Goal: Information Seeking & Learning: Check status

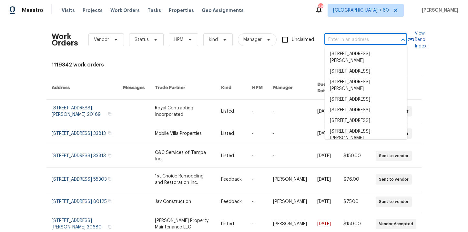
click at [348, 40] on input "text" at bounding box center [356, 40] width 65 height 10
paste input "[STREET_ADDRESS][PERSON_NAME]"
type input "1455 Elva Dr SW Atlanta, GA 30331"
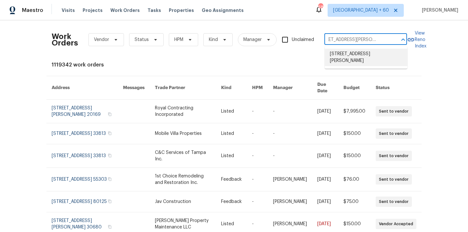
click at [354, 56] on li "1455 Elva Dr SW, Atlanta, GA 30331" at bounding box center [366, 57] width 83 height 17
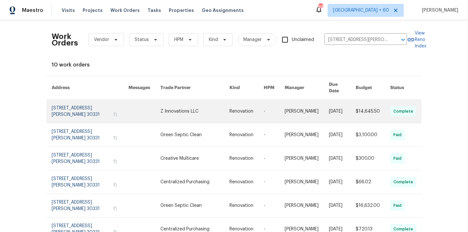
click at [70, 107] on link at bounding box center [90, 111] width 77 height 23
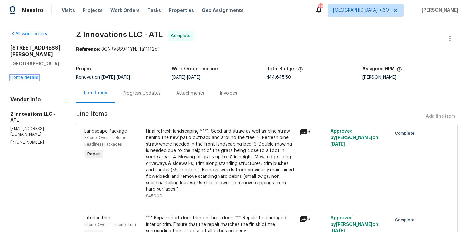
click at [33, 76] on link "Home details" at bounding box center [24, 78] width 28 height 5
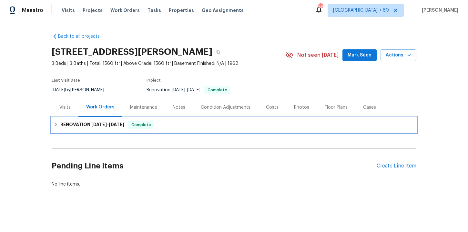
click at [124, 126] on span "9/2/25" at bounding box center [116, 124] width 15 height 5
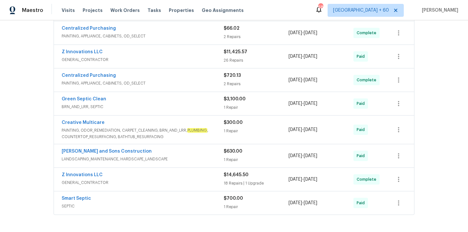
scroll to position [247, 0]
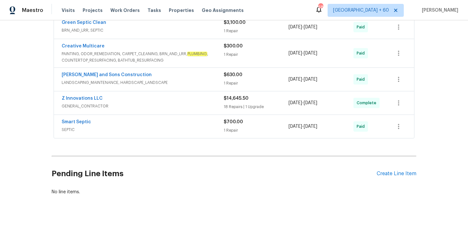
click at [157, 121] on div "Smart Septic" at bounding box center [143, 123] width 162 height 8
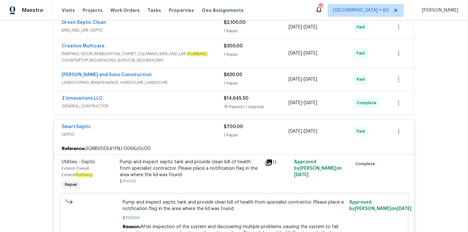
click at [161, 104] on span "GENERAL_CONTRACTOR" at bounding box center [143, 106] width 162 height 6
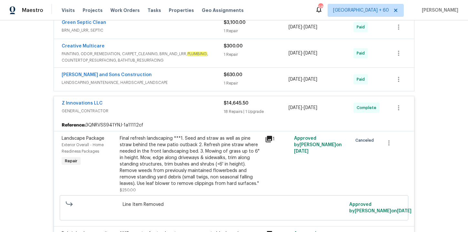
click at [187, 77] on div "Reyes and Sons Construction" at bounding box center [143, 76] width 162 height 8
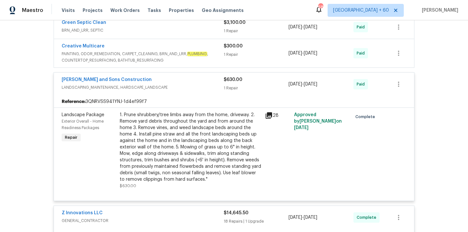
click at [186, 57] on span "PAINTING, ODOR_REMEDIATION, CARPET_CLEANING, BRN_AND_LRR, PLUMBING , COUNTERTOP…" at bounding box center [143, 57] width 162 height 13
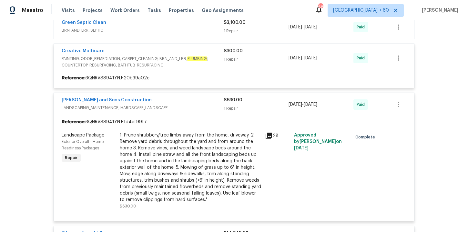
scroll to position [194, 0]
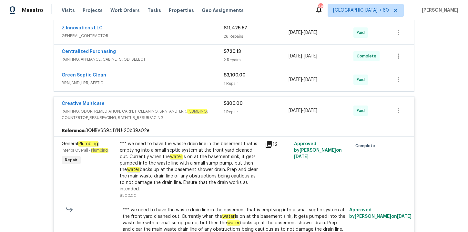
click at [181, 80] on span "BRN_AND_LRR, SEPTIC" at bounding box center [143, 83] width 162 height 6
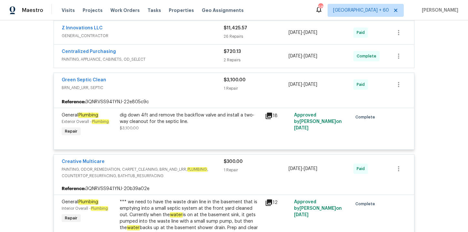
click at [173, 59] on span "PAINTING, APPLIANCE, CABINETS, OD_SELECT" at bounding box center [143, 59] width 162 height 6
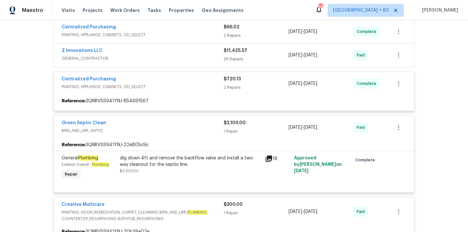
scroll to position [145, 0]
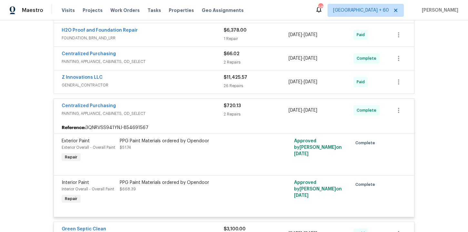
click at [175, 86] on span "GENERAL_CONTRACTOR" at bounding box center [143, 85] width 162 height 6
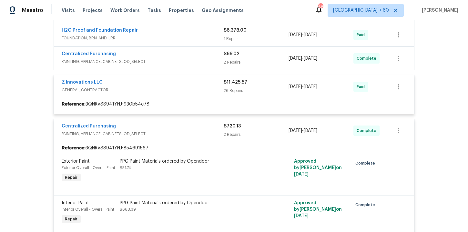
scroll to position [93, 0]
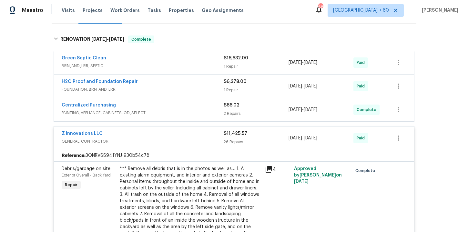
click at [179, 113] on span "PAINTING, APPLIANCE, CABINETS, OD_SELECT" at bounding box center [143, 113] width 162 height 6
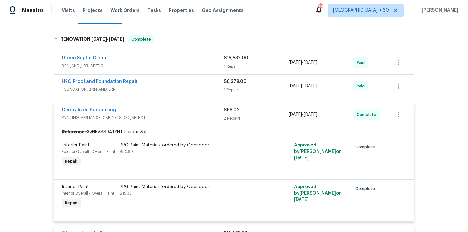
click at [184, 86] on div "H2O Proof and Foundation Repair" at bounding box center [143, 82] width 162 height 8
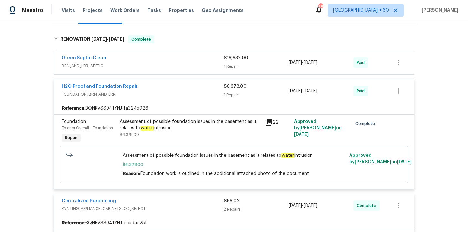
click at [134, 64] on span "BRN_AND_LRR, SEPTIC" at bounding box center [143, 66] width 162 height 6
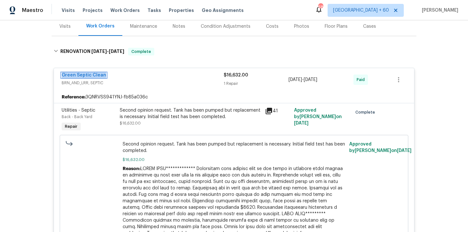
scroll to position [127, 0]
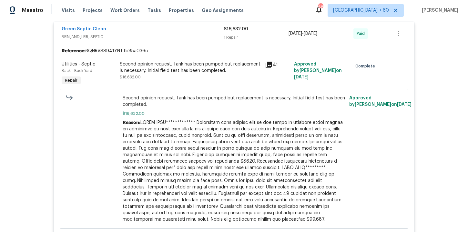
click at [196, 65] on div "Second opinion request. Tank has been pumped but replacement is necessary. Init…" at bounding box center [190, 67] width 141 height 13
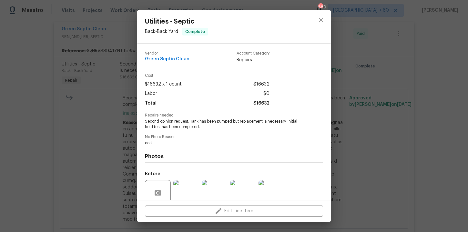
scroll to position [54, 0]
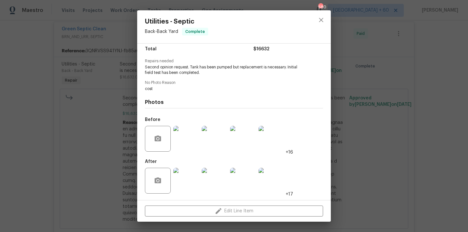
click at [189, 178] on img at bounding box center [186, 181] width 26 height 26
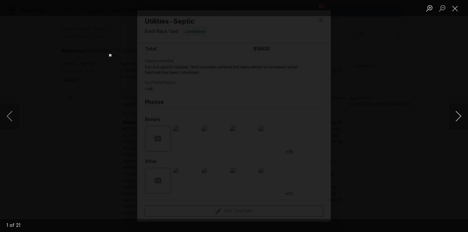
click at [456, 114] on button "Next image" at bounding box center [458, 116] width 19 height 26
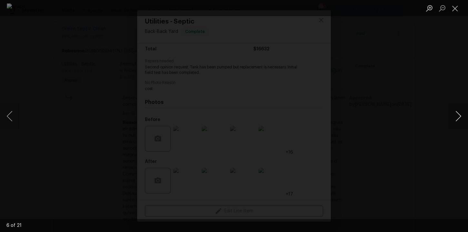
click at [456, 114] on button "Next image" at bounding box center [458, 116] width 19 height 26
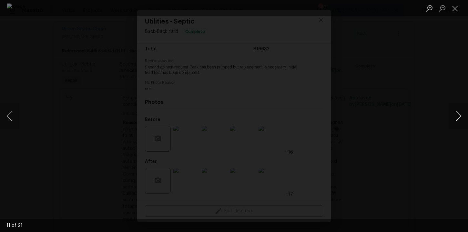
click at [456, 114] on button "Next image" at bounding box center [458, 116] width 19 height 26
click at [455, 6] on button "Close lightbox" at bounding box center [455, 8] width 13 height 11
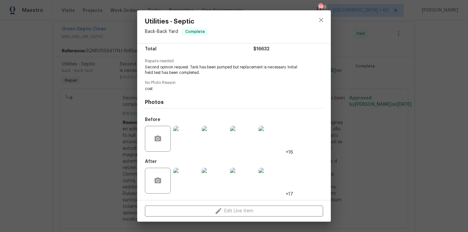
click at [383, 113] on div "Utilities - Septic Back - Back Yard Complete Vendor Green Septic Clean Account …" at bounding box center [234, 116] width 468 height 232
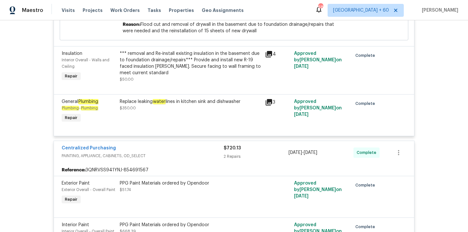
scroll to position [2801, 0]
click at [213, 112] on div "Replace leaking water lines in kitchen sink and dishwasher $350.00" at bounding box center [190, 111] width 145 height 30
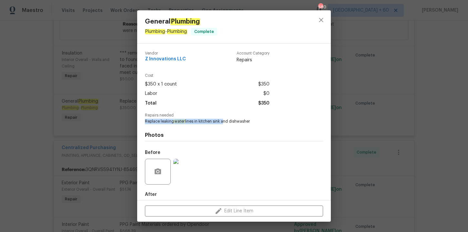
drag, startPoint x: 143, startPoint y: 120, endPoint x: 222, endPoint y: 123, distance: 79.1
click at [222, 123] on div "Vendor Z Innovations LLC Account Category Repairs Cost $350 x 1 count $350 Labo…" at bounding box center [234, 122] width 194 height 157
copy span "Replace leaking water lines in kitchen sink"
click at [83, 121] on div "General Plumbing Plumbing - Plumbing Complete Vendor Z Innovations LLC Account …" at bounding box center [234, 116] width 468 height 232
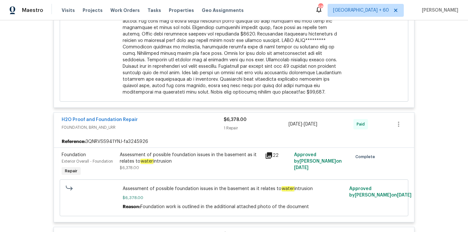
scroll to position [325, 0]
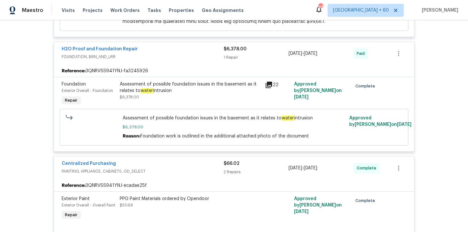
click at [180, 87] on div "Assessment of possible foundation issues in the basement as it relates to water…" at bounding box center [190, 87] width 141 height 13
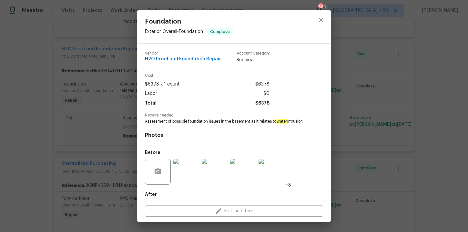
scroll to position [38, 0]
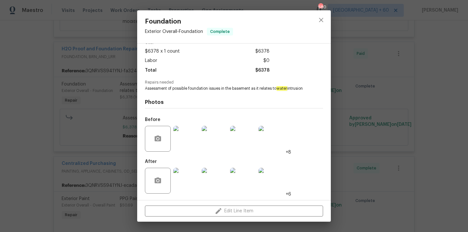
click at [98, 115] on div "Foundation Exterior Overall - Foundation Complete Vendor H2O Proof and Foundati…" at bounding box center [234, 116] width 468 height 232
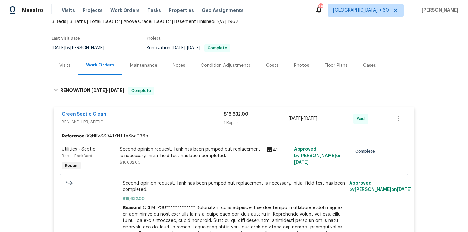
scroll to position [42, 0]
click at [170, 155] on div "Second opinion request. Tank has been pumped but replacement is necessary. Init…" at bounding box center [190, 152] width 141 height 13
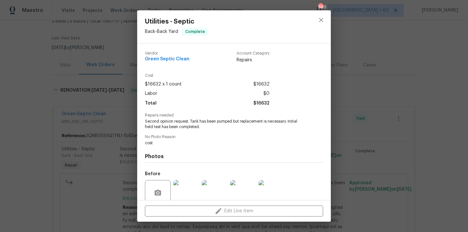
click at [91, 70] on div "Utilities - Septic Back - Back Yard Complete Vendor Green Septic Clean Account …" at bounding box center [234, 116] width 468 height 232
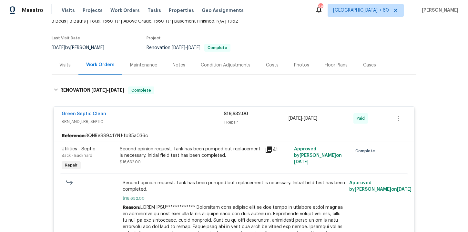
click at [183, 156] on div "Second opinion request. Tank has been pumped but replacement is necessary. Init…" at bounding box center [190, 152] width 141 height 13
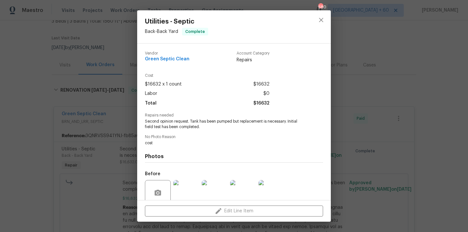
scroll to position [54, 0]
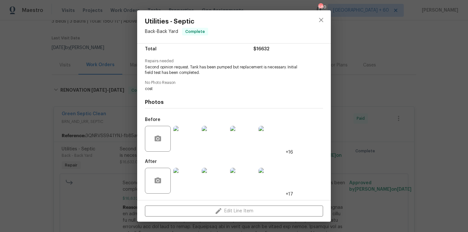
click at [187, 180] on img at bounding box center [186, 181] width 26 height 26
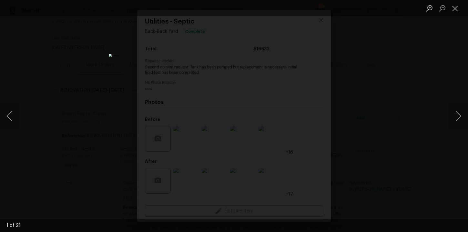
click at [115, 88] on div "Lightbox" at bounding box center [234, 116] width 468 height 232
click at [103, 101] on div "Lightbox" at bounding box center [234, 116] width 468 height 232
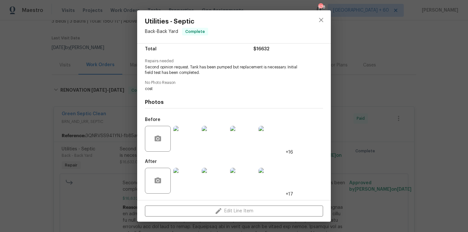
click at [103, 101] on div "Utilities - Septic Back - Back Yard Complete Vendor Green Septic Clean Account …" at bounding box center [234, 116] width 468 height 232
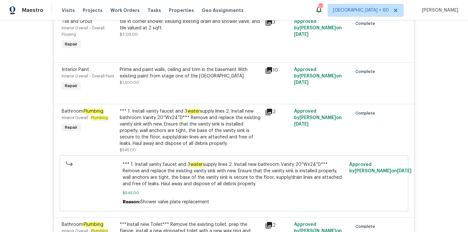
scroll to position [0, 0]
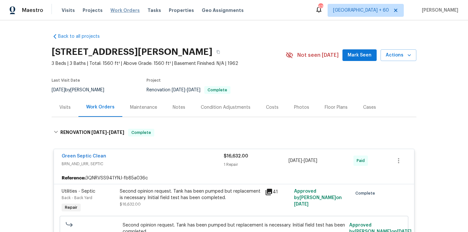
click at [119, 10] on span "Work Orders" at bounding box center [124, 10] width 29 height 6
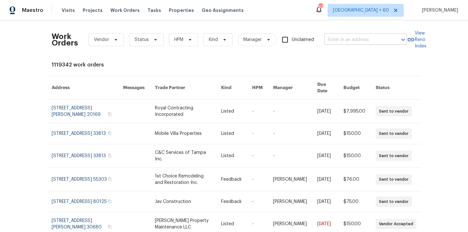
click at [343, 41] on input "text" at bounding box center [356, 40] width 65 height 10
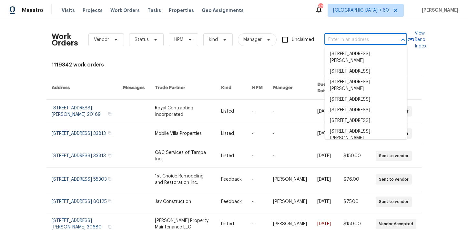
paste input "7042 Evanton Loch Rd Charlotte, NC 28278"
type input "7042 Evanton Loch Rd Charlotte, NC 28278"
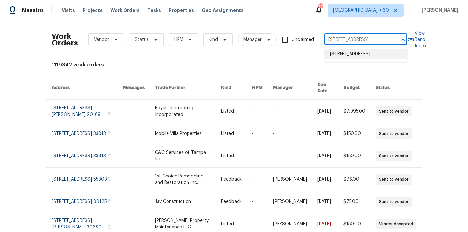
click at [349, 57] on li "7042 Evanton Loch Rd, Charlotte, NC 28278" at bounding box center [366, 54] width 83 height 11
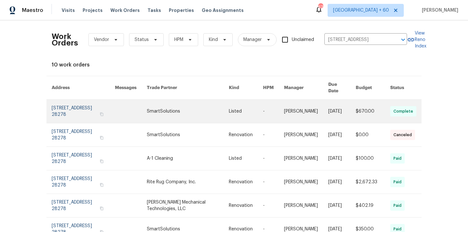
click at [74, 108] on link at bounding box center [83, 111] width 63 height 23
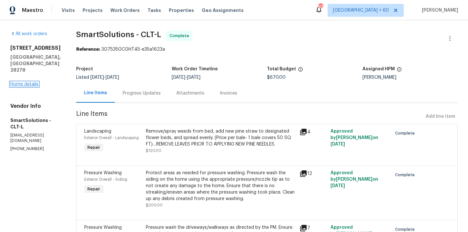
click at [31, 82] on link "Home details" at bounding box center [24, 84] width 28 height 5
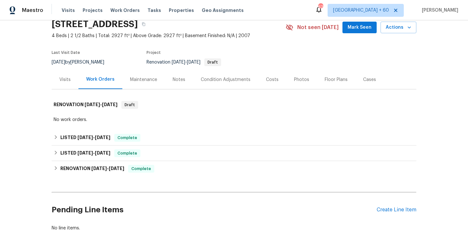
scroll to position [28, 0]
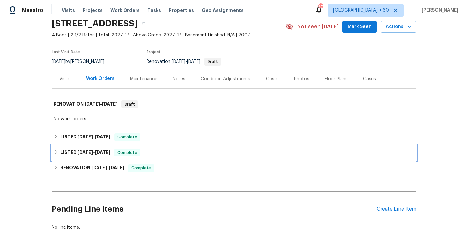
click at [162, 156] on div "LISTED 8/7/25 - 8/8/25 Complete" at bounding box center [234, 153] width 361 height 8
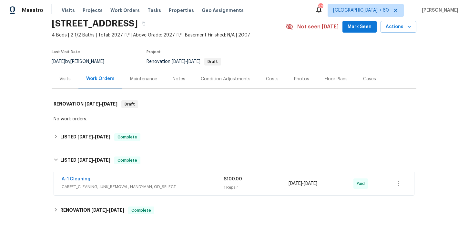
click at [178, 186] on span "CARPET_CLEANING, JUNK_REMOVAL, HANDYMAN, OD_SELECT" at bounding box center [143, 187] width 162 height 6
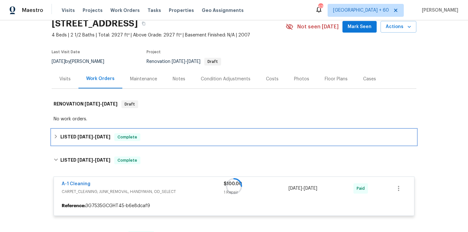
click at [161, 136] on div "LISTED 9/11/25 - 9/15/25 Complete" at bounding box center [234, 137] width 361 height 8
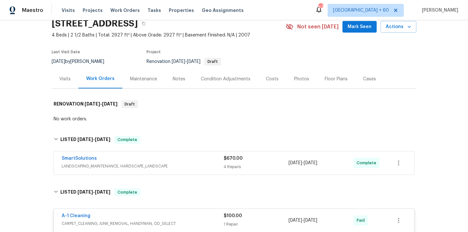
click at [171, 167] on span "LANDSCAPING_MAINTENANCE, HARDSCAPE_LANDSCAPE" at bounding box center [143, 166] width 162 height 6
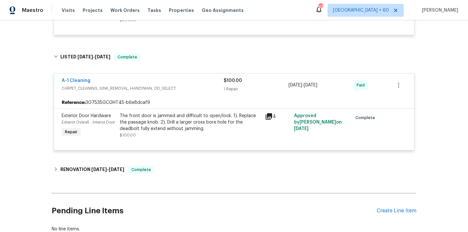
scroll to position [429, 0]
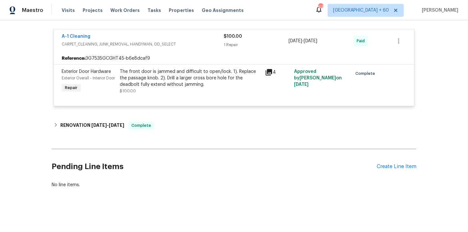
click at [161, 111] on div "A-1 Cleaning CARPET_CLEANING, JUNK_REMOVAL, HANDYMAN, OD_SELECT $100.00 1 Repai…" at bounding box center [234, 67] width 365 height 89
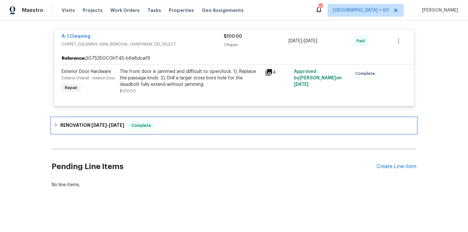
click at [162, 123] on div "RENOVATION 6/30/25 - 7/28/25 Complete" at bounding box center [234, 126] width 361 height 8
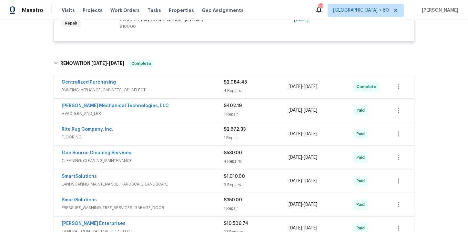
scroll to position [392, 0]
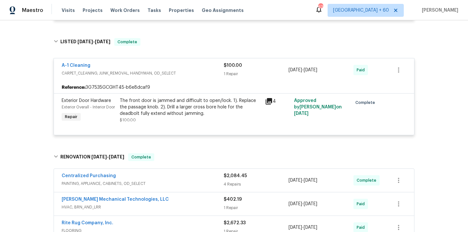
drag, startPoint x: 118, startPoint y: 12, endPoint x: 223, endPoint y: 6, distance: 105.8
click at [118, 12] on span "Work Orders" at bounding box center [124, 10] width 29 height 6
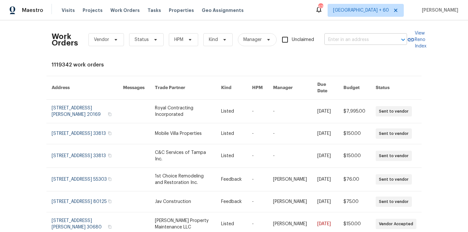
click at [342, 41] on input "text" at bounding box center [356, 40] width 65 height 10
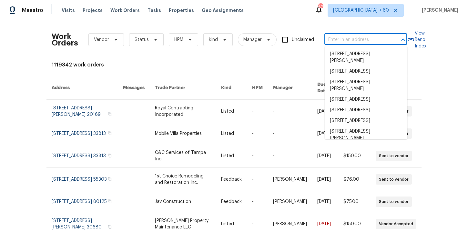
paste input "8117 Shannon Woods Ln Matthews, NC 28104"
type input "8117 Shannon Woods Ln Matthews, NC 28104"
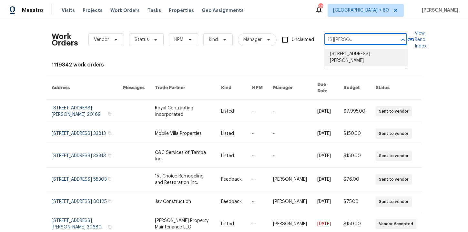
click at [343, 56] on li "8117 Shannon Woods Ln, Matthews, NC 28104" at bounding box center [366, 57] width 83 height 17
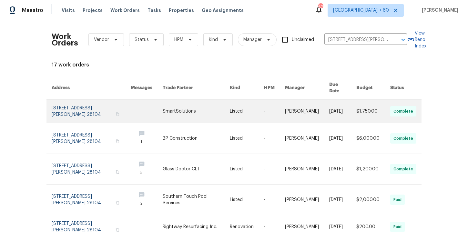
click at [87, 112] on link at bounding box center [91, 111] width 79 height 23
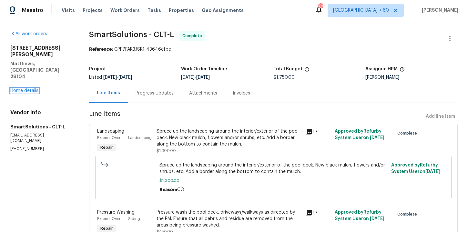
click at [30, 88] on link "Home details" at bounding box center [24, 90] width 28 height 5
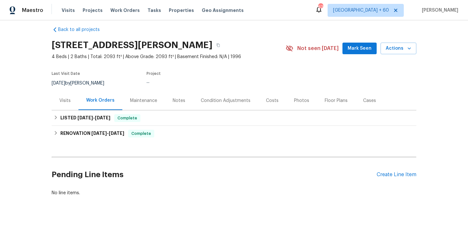
scroll to position [7, 0]
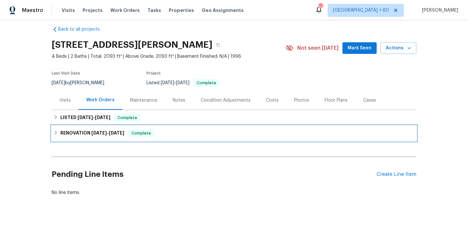
click at [160, 135] on div "RENOVATION 7/1/25 - 7/21/25 Complete" at bounding box center [234, 133] width 361 height 8
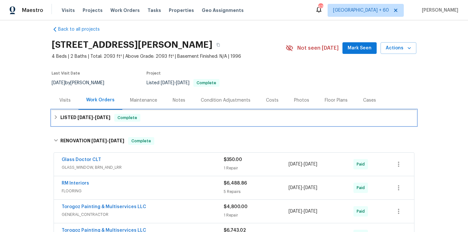
click at [159, 119] on div "LISTED 8/20/25 - 9/12/25 Complete" at bounding box center [234, 118] width 361 height 8
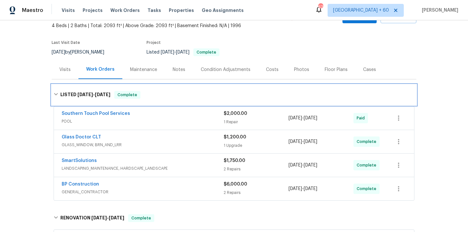
scroll to position [72, 0]
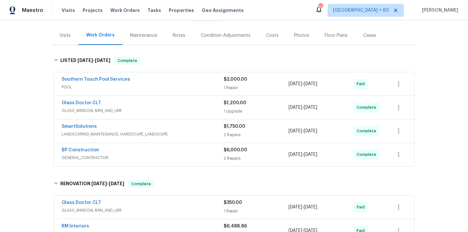
click at [170, 156] on span "GENERAL_CONTRACTOR" at bounding box center [143, 158] width 162 height 6
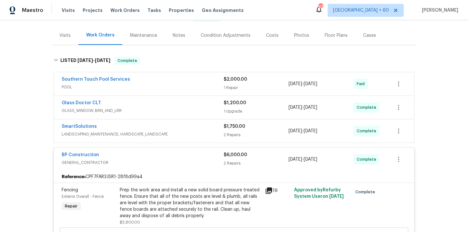
click at [158, 127] on div "SmartSolutions" at bounding box center [143, 127] width 162 height 8
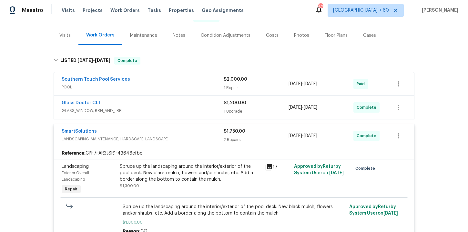
click at [142, 107] on div "Glass Doctor CLT" at bounding box center [143, 104] width 162 height 8
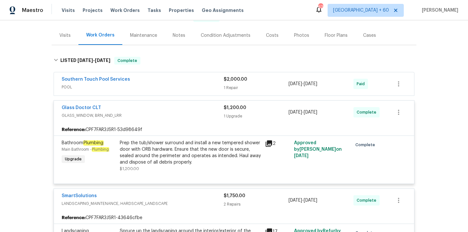
click at [139, 84] on span "POOL" at bounding box center [143, 87] width 162 height 6
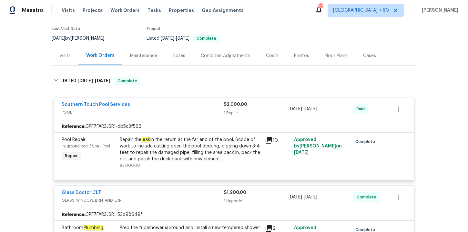
scroll to position [0, 0]
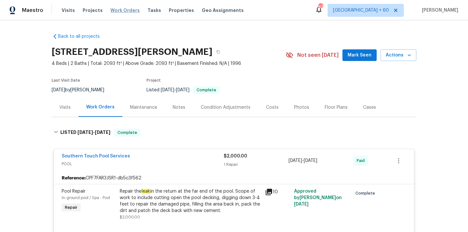
click at [117, 11] on span "Work Orders" at bounding box center [124, 10] width 29 height 6
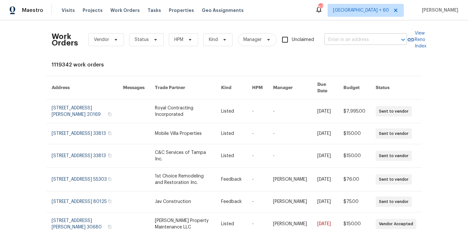
click at [346, 42] on input "text" at bounding box center [356, 40] width 65 height 10
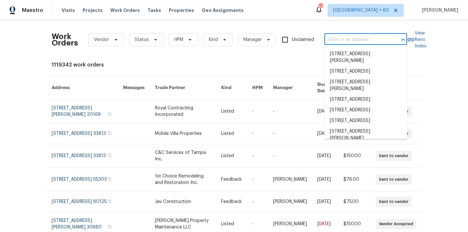
paste input "9505 Delivery Ave Las Vegas, NV 89148"
type input "9505 Delivery Ave Las Vegas, NV 89148"
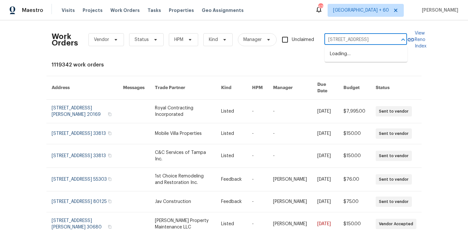
scroll to position [0, 22]
click at [355, 59] on li "9505 Delivery Ave, Las Vegas, NV 89148" at bounding box center [366, 54] width 83 height 11
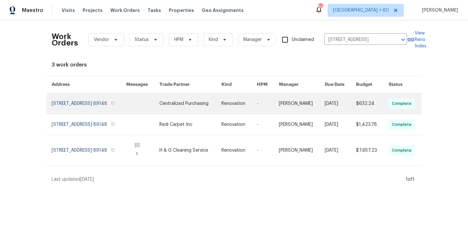
click at [94, 105] on link at bounding box center [89, 103] width 75 height 21
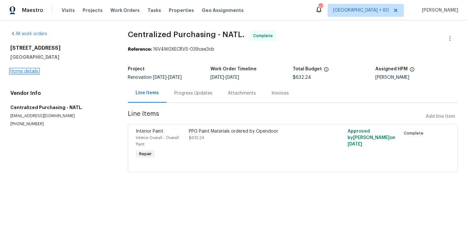
click at [33, 71] on link "Home details" at bounding box center [24, 71] width 28 height 5
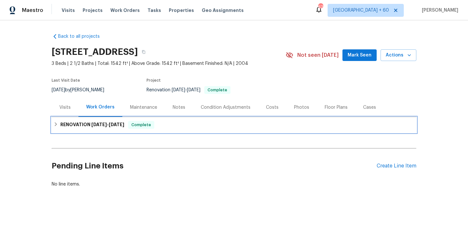
click at [93, 125] on span "9/8/25" at bounding box center [98, 124] width 15 height 5
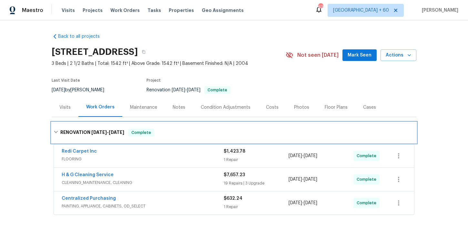
scroll to position [84, 0]
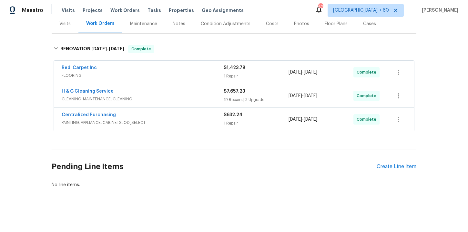
click at [172, 120] on span "PAINTING, APPLIANCE, CABINETS, OD_SELECT" at bounding box center [143, 122] width 162 height 6
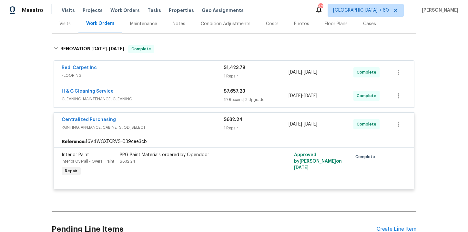
click at [159, 94] on div "H & G Cleaning Service" at bounding box center [143, 92] width 162 height 8
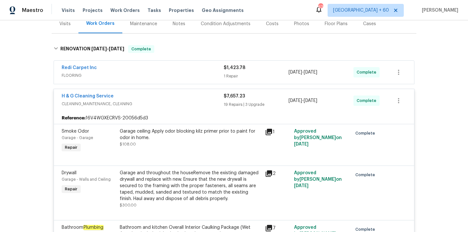
click at [177, 77] on span "FLOORING" at bounding box center [143, 75] width 162 height 6
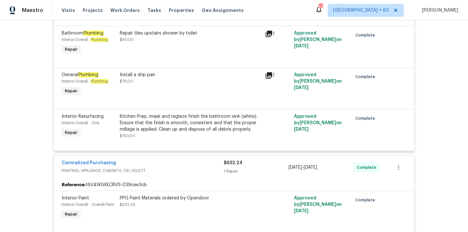
scroll to position [1433, 0]
click at [122, 12] on span "Work Orders" at bounding box center [124, 10] width 29 height 6
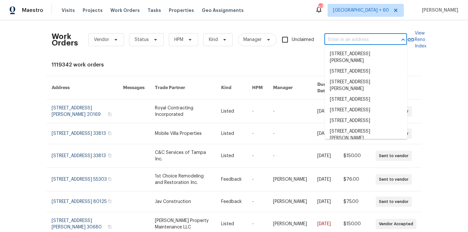
click at [336, 40] on input "text" at bounding box center [356, 40] width 65 height 10
paste input "2383 Coach House Loop Castle Rock, CO 80109"
type input "2383 Coach House Loop Castle Rock, CO 80109"
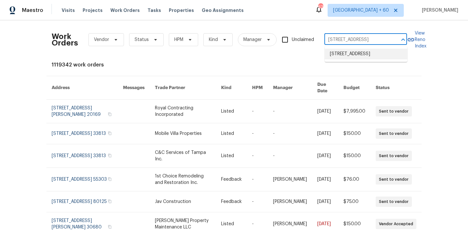
click at [349, 58] on li "2383 Coach House Loop, Castle Rock, CO 80109" at bounding box center [366, 54] width 83 height 11
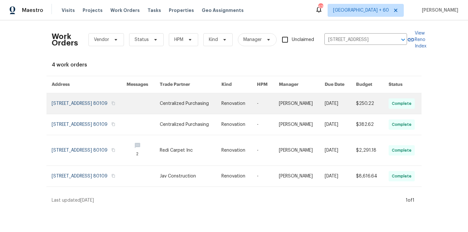
click at [68, 101] on link at bounding box center [89, 103] width 75 height 21
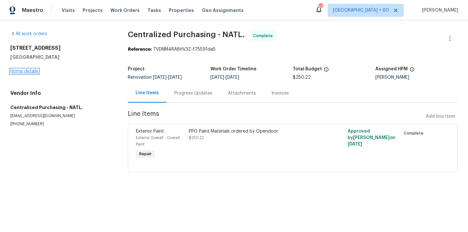
click at [28, 69] on link "Home details" at bounding box center [24, 71] width 28 height 5
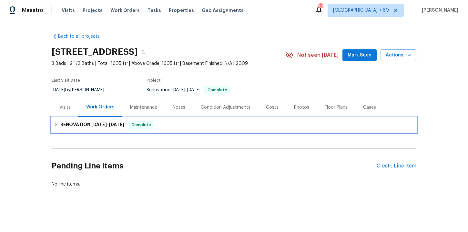
click at [210, 129] on div "RENOVATION 8/29/25 - 9/12/25 Complete" at bounding box center [234, 124] width 365 height 15
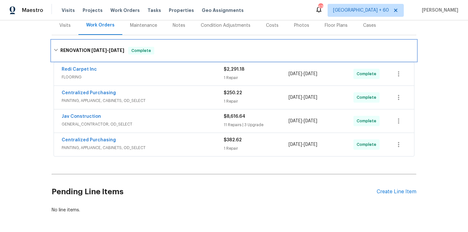
scroll to position [82, 0]
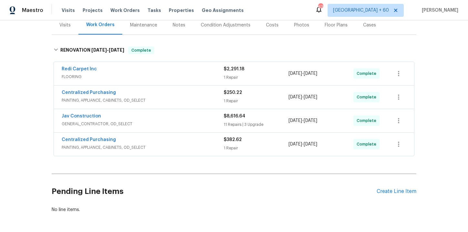
click at [201, 148] on span "PAINTING, APPLIANCE, CABINETS, OD_SELECT" at bounding box center [143, 147] width 162 height 6
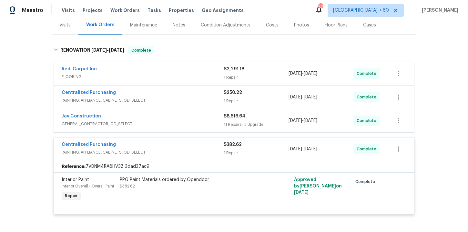
click at [179, 125] on span "GENERAL_CONTRACTOR, OD_SELECT" at bounding box center [143, 124] width 162 height 6
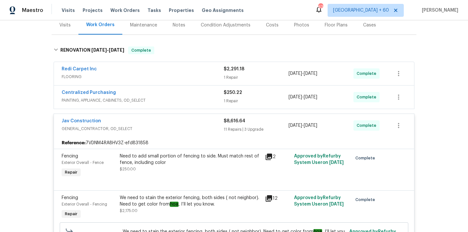
click at [187, 98] on span "PAINTING, APPLIANCE, CABINETS, OD_SELECT" at bounding box center [143, 100] width 162 height 6
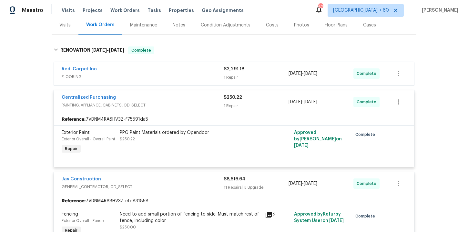
click at [184, 77] on span "FLOORING" at bounding box center [143, 77] width 162 height 6
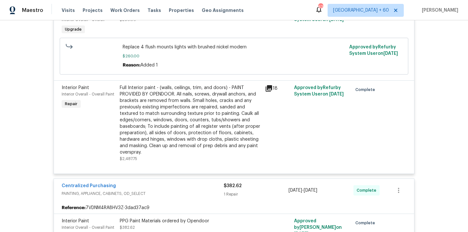
scroll to position [1184, 0]
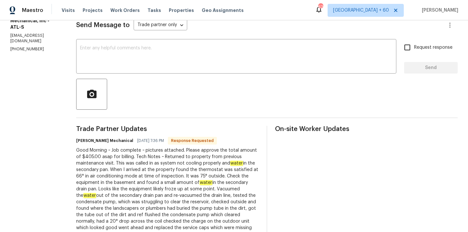
scroll to position [83, 0]
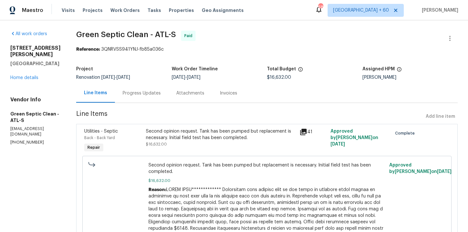
click at [151, 95] on div "Progress Updates" at bounding box center [142, 93] width 38 height 6
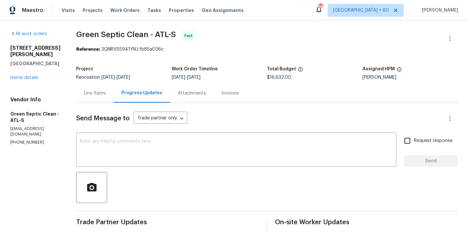
click at [230, 91] on div "Invoices" at bounding box center [229, 93] width 17 height 6
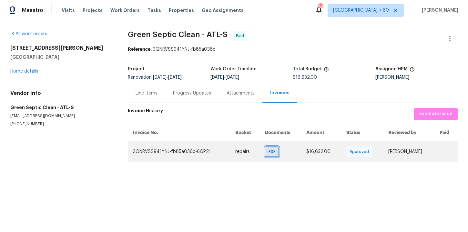
click at [265, 152] on div "PDF" at bounding box center [272, 152] width 14 height 10
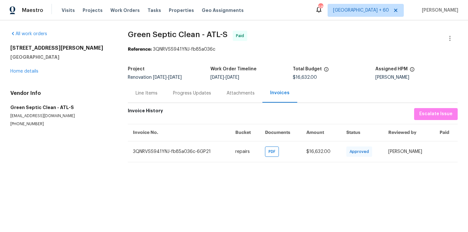
click at [200, 92] on div "Progress Updates" at bounding box center [192, 93] width 38 height 6
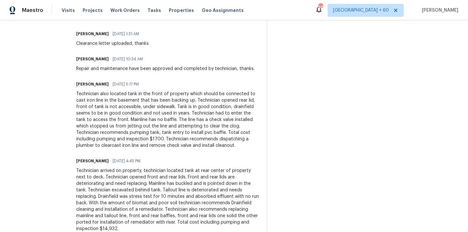
scroll to position [243, 0]
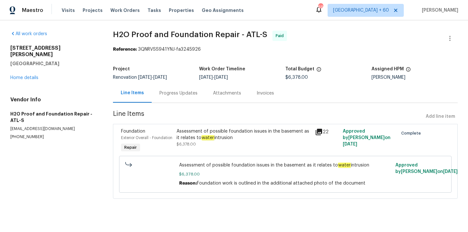
click at [170, 94] on div "Progress Updates" at bounding box center [178, 93] width 38 height 6
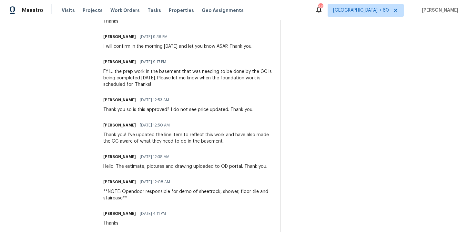
scroll to position [371, 0]
